Goal: Find contact information: Find contact information

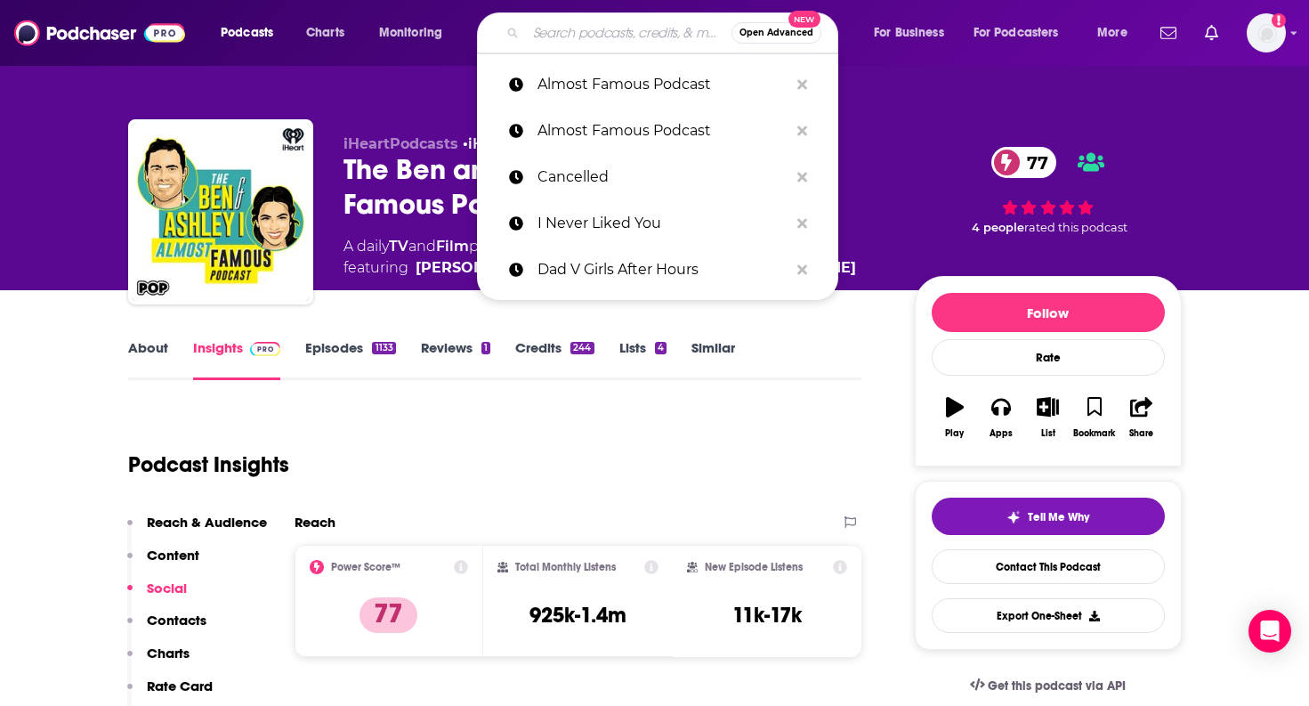
type input "The VIBE with [PERSON_NAME]"
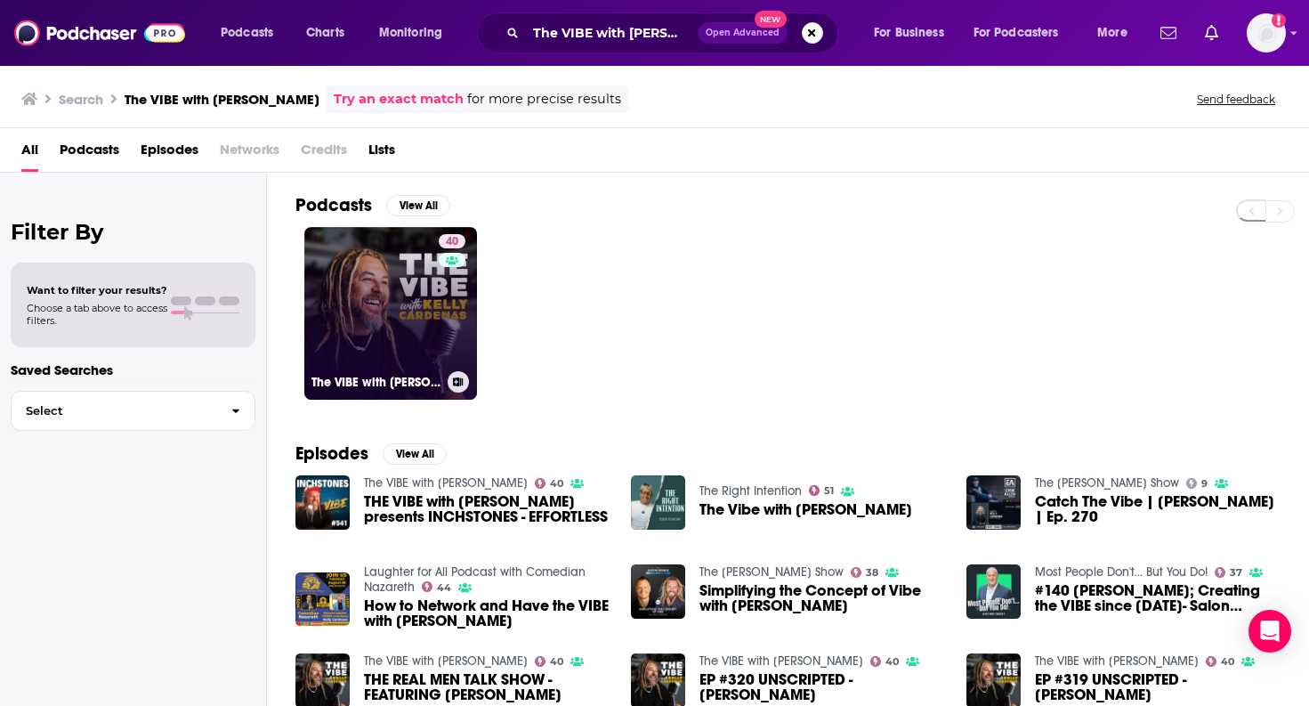
click at [425, 287] on link "40 The VIBE with [PERSON_NAME]" at bounding box center [390, 313] width 173 height 173
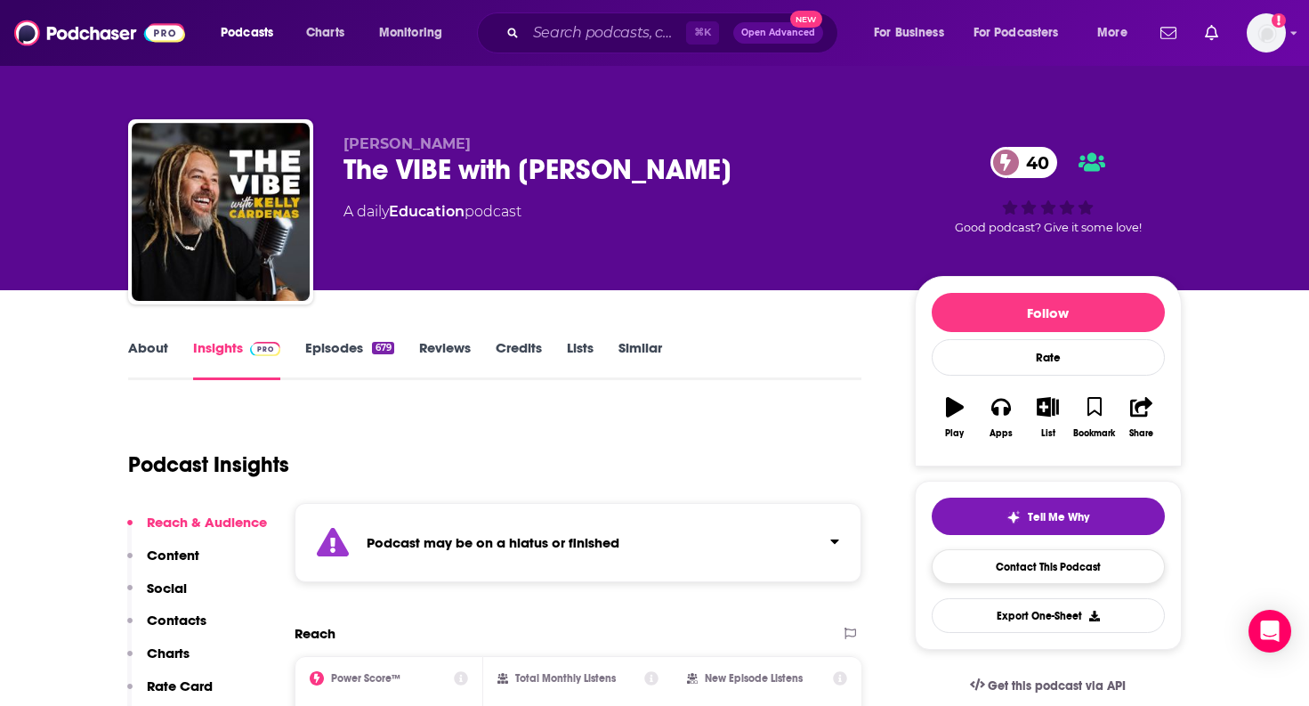
click at [1068, 569] on link "Contact This Podcast" at bounding box center [1048, 566] width 233 height 35
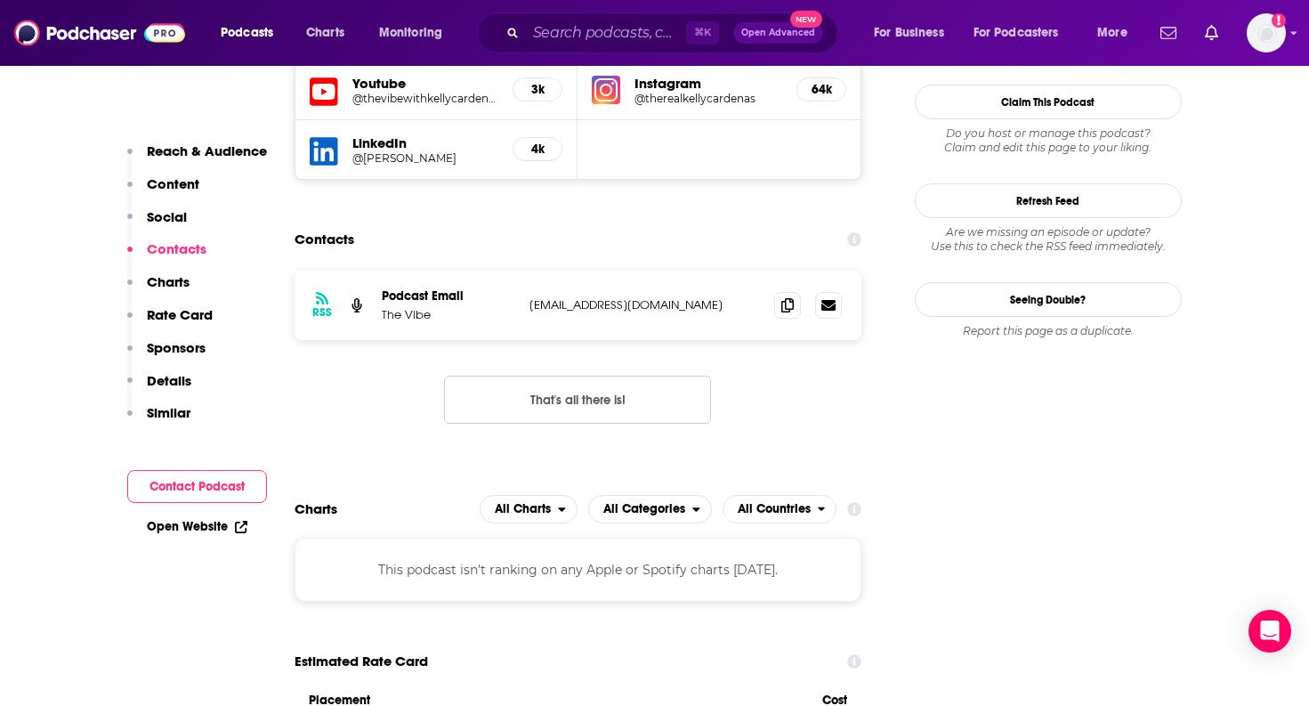
scroll to position [1732, 0]
click at [787, 297] on icon at bounding box center [787, 304] width 12 height 14
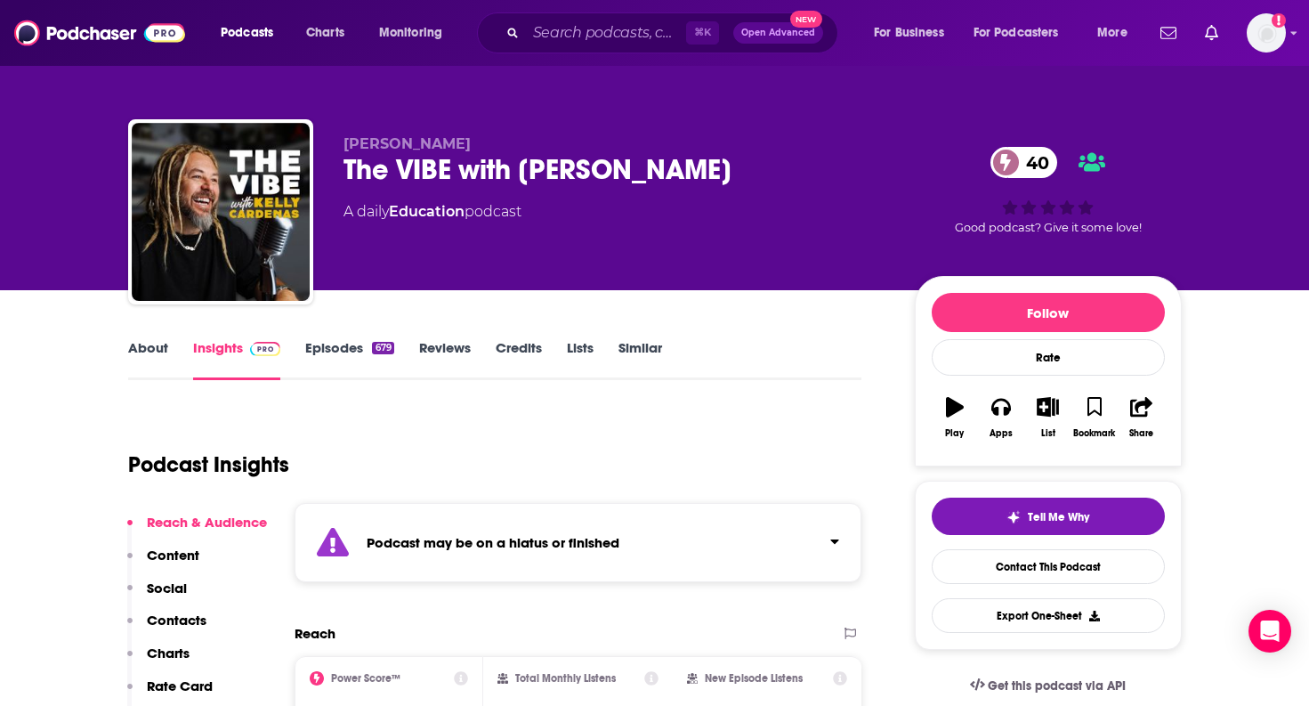
scroll to position [0, 0]
click at [442, 173] on div "The VIBE with [PERSON_NAME] 40" at bounding box center [615, 169] width 543 height 35
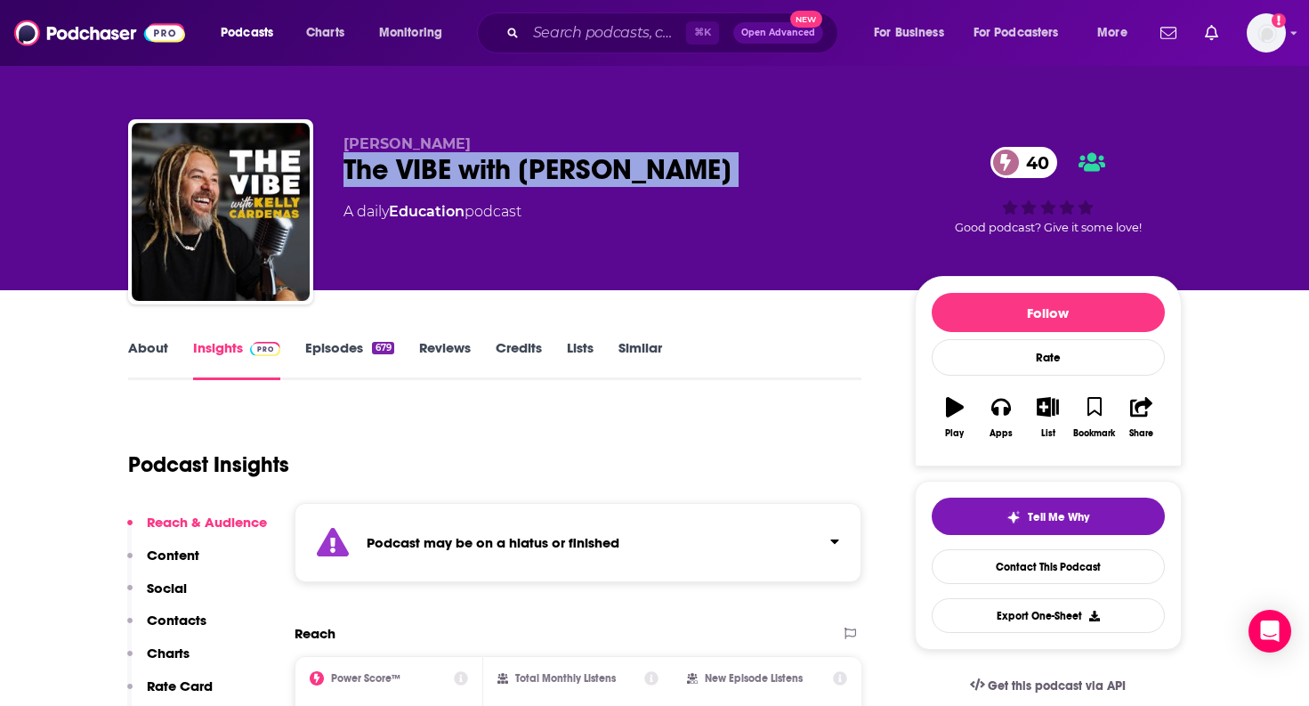
click at [442, 173] on div "The VIBE with [PERSON_NAME] 40" at bounding box center [615, 169] width 543 height 35
copy div "The VIBE with [PERSON_NAME] 40"
click at [347, 355] on link "Episodes 679" at bounding box center [349, 359] width 88 height 41
